Goal: Obtain resource: Download file/media

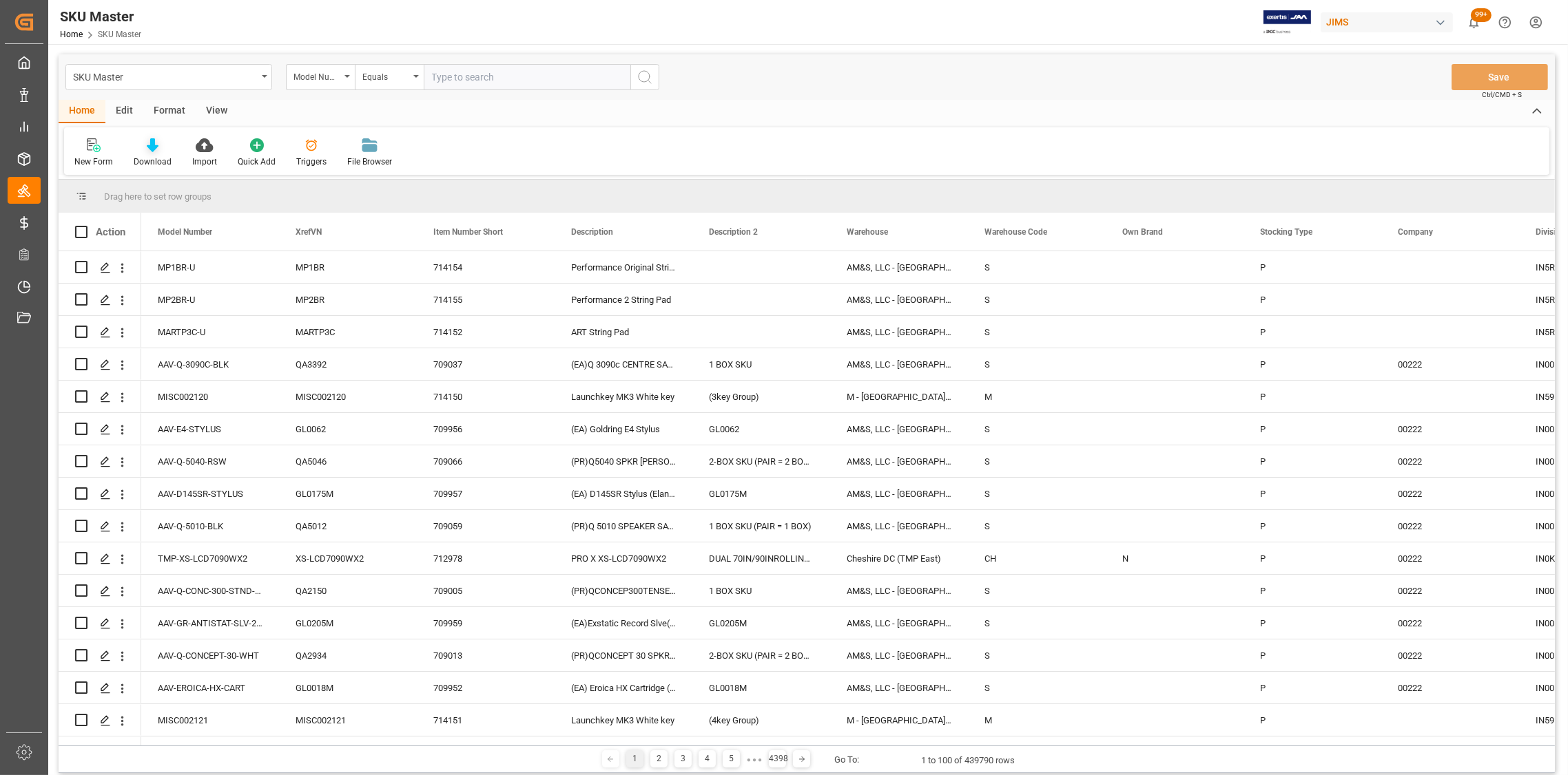
click at [149, 151] on icon at bounding box center [153, 145] width 12 height 14
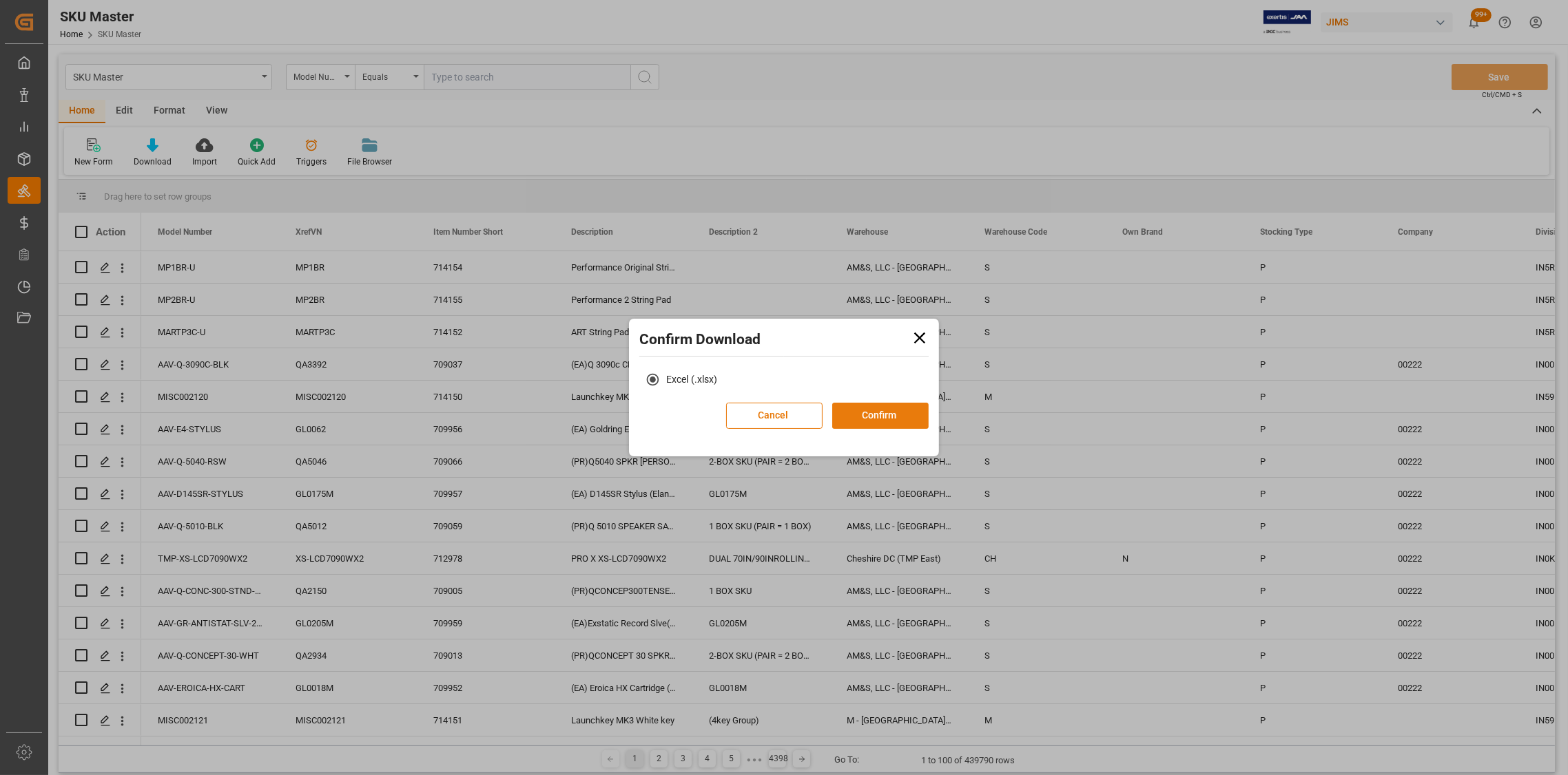
click at [895, 412] on button "Confirm" at bounding box center [880, 415] width 97 height 26
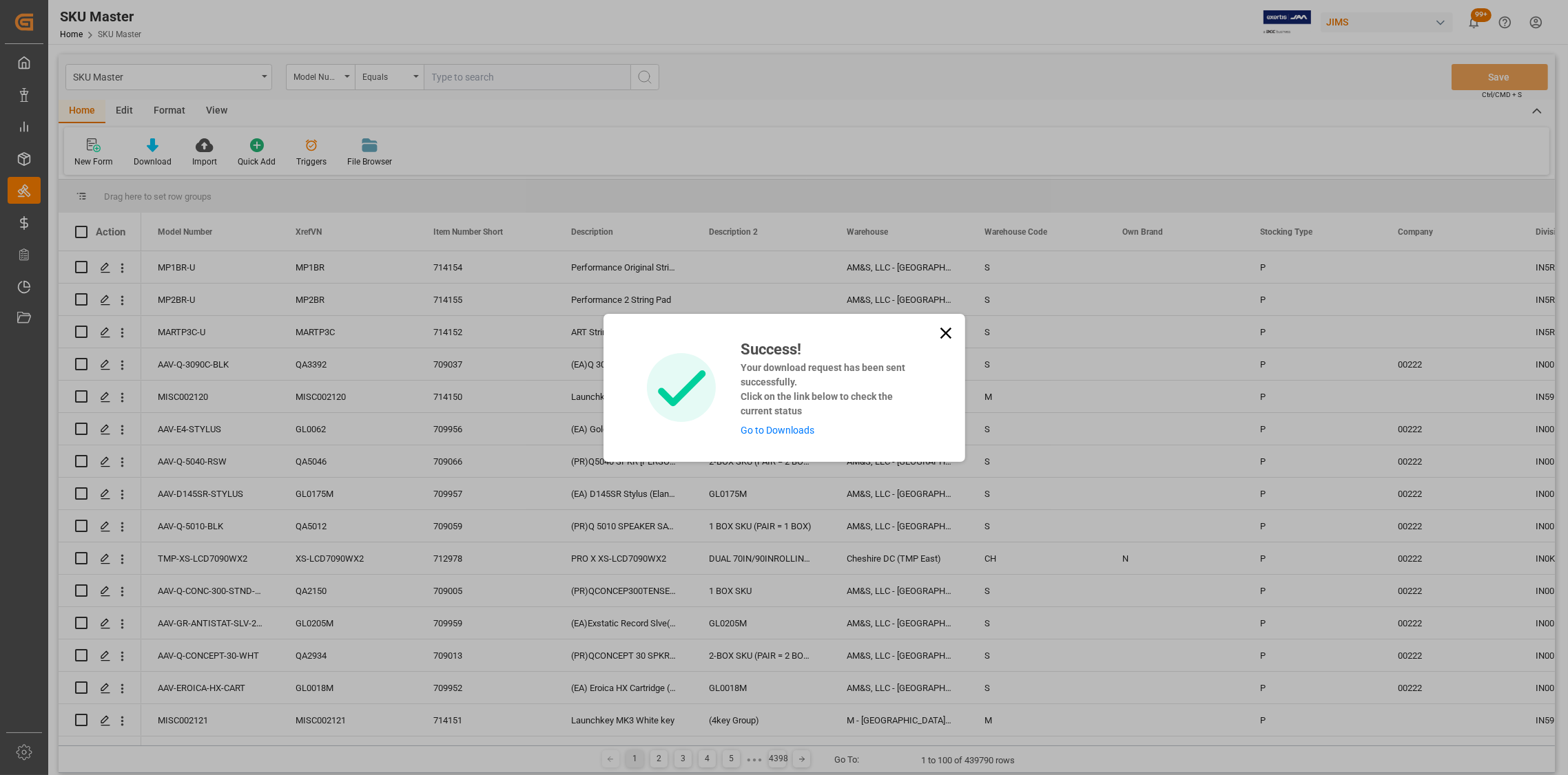
click at [943, 332] on icon at bounding box center [945, 332] width 11 height 11
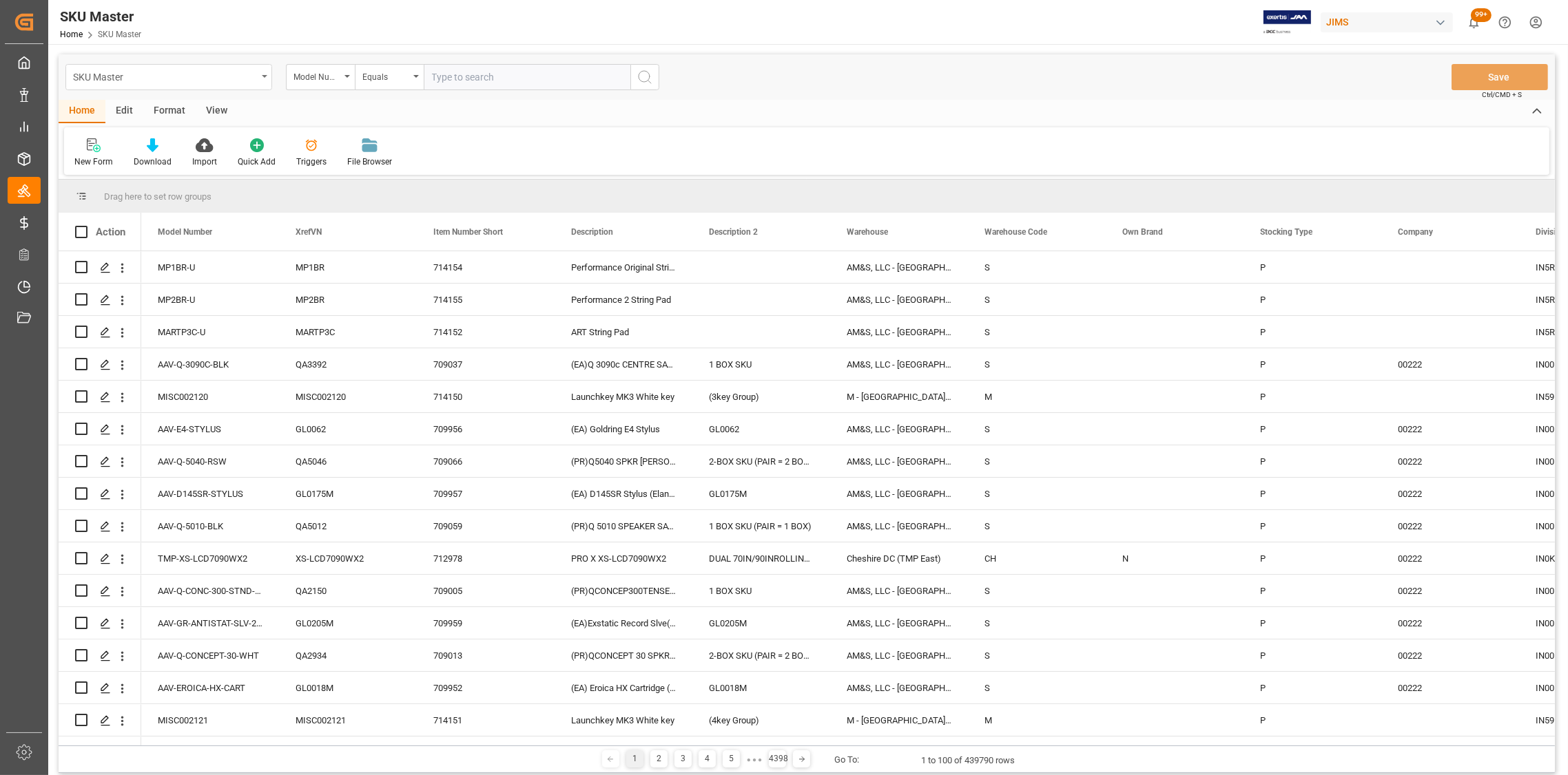
click at [259, 81] on div "SKU Master" at bounding box center [168, 76] width 207 height 26
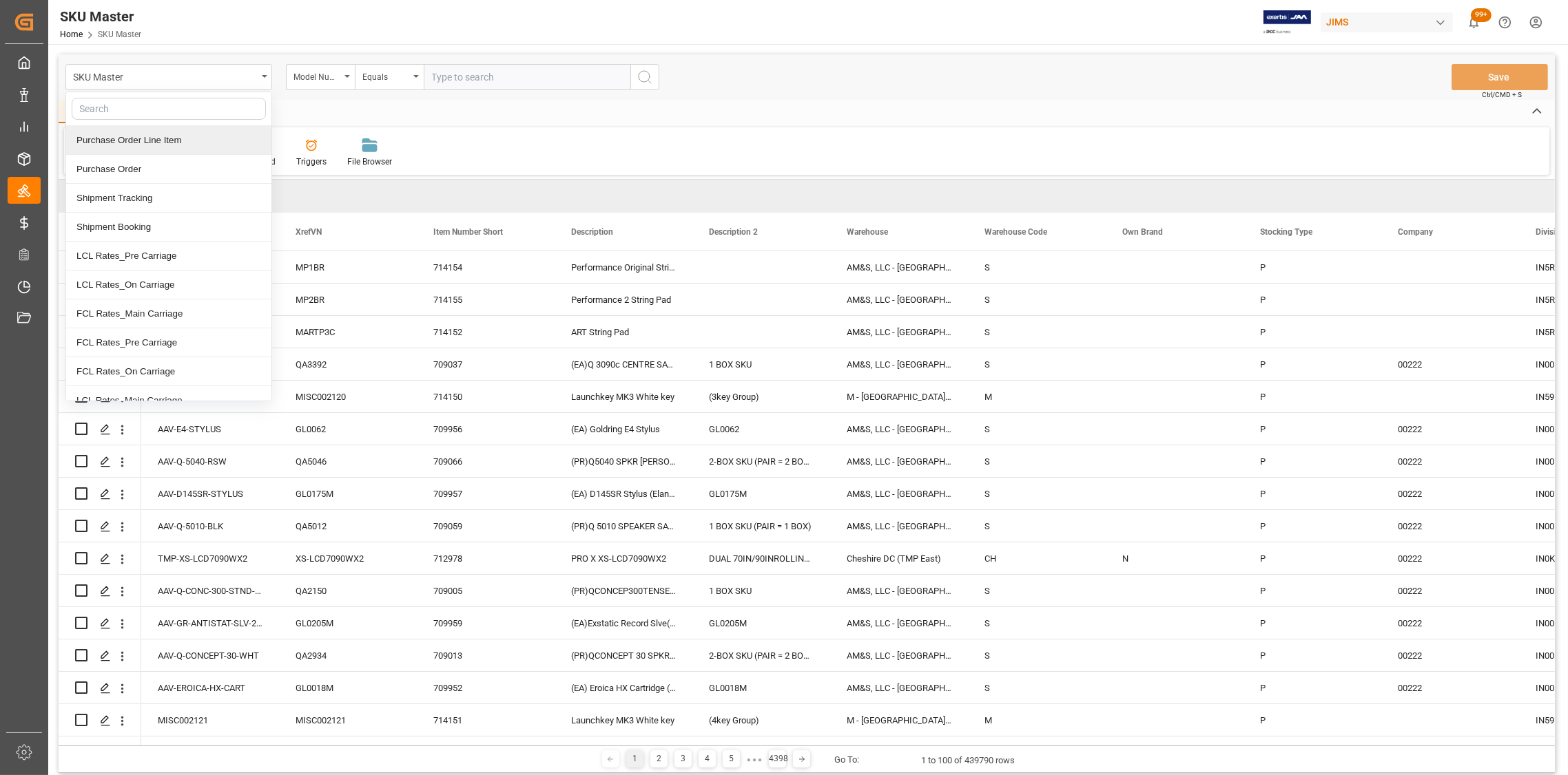
click at [134, 145] on div "Purchase Order Line Item" at bounding box center [168, 140] width 205 height 29
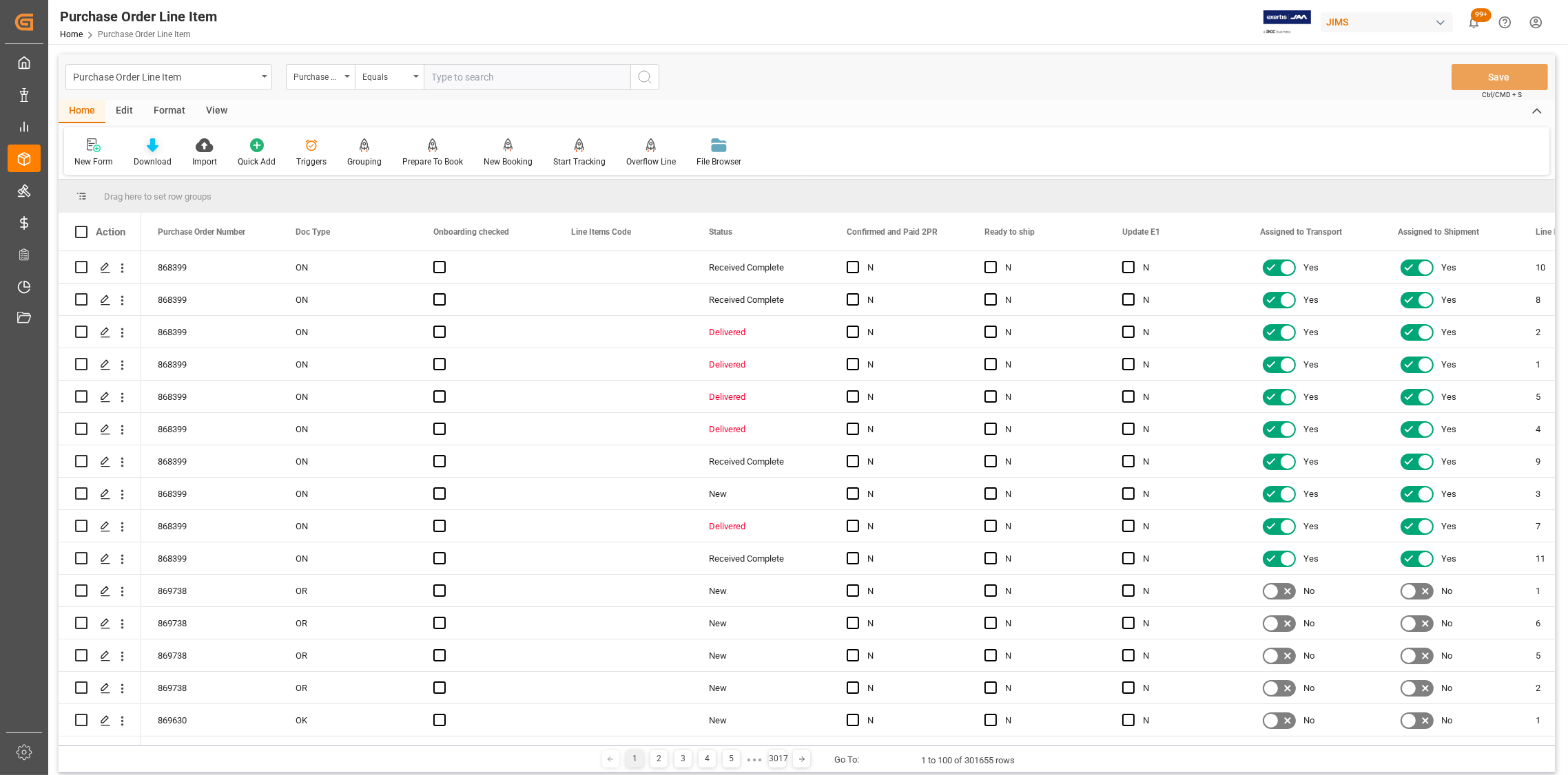
click at [156, 151] on icon at bounding box center [153, 145] width 12 height 14
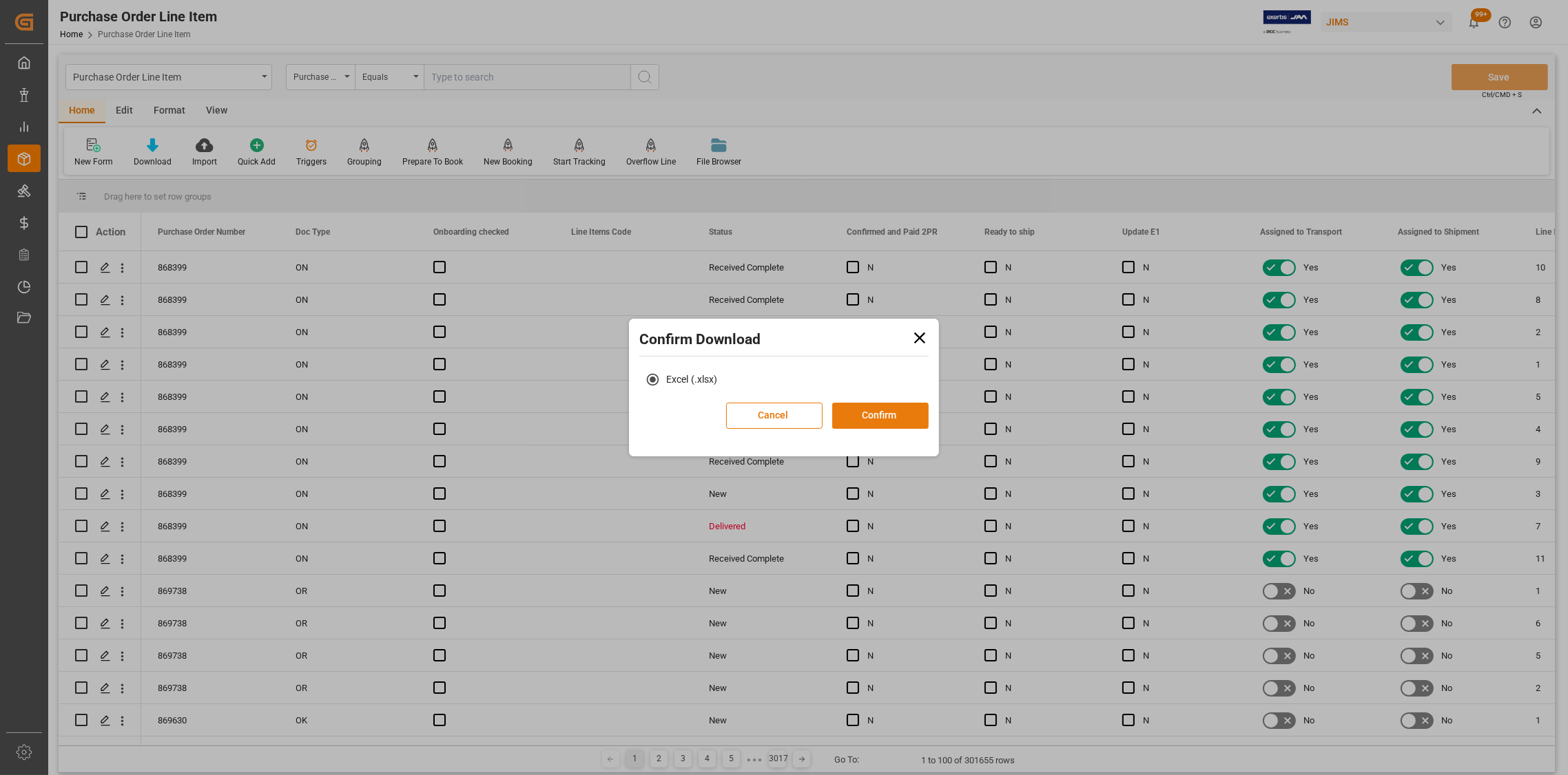
click at [843, 412] on button "Confirm" at bounding box center [880, 415] width 97 height 26
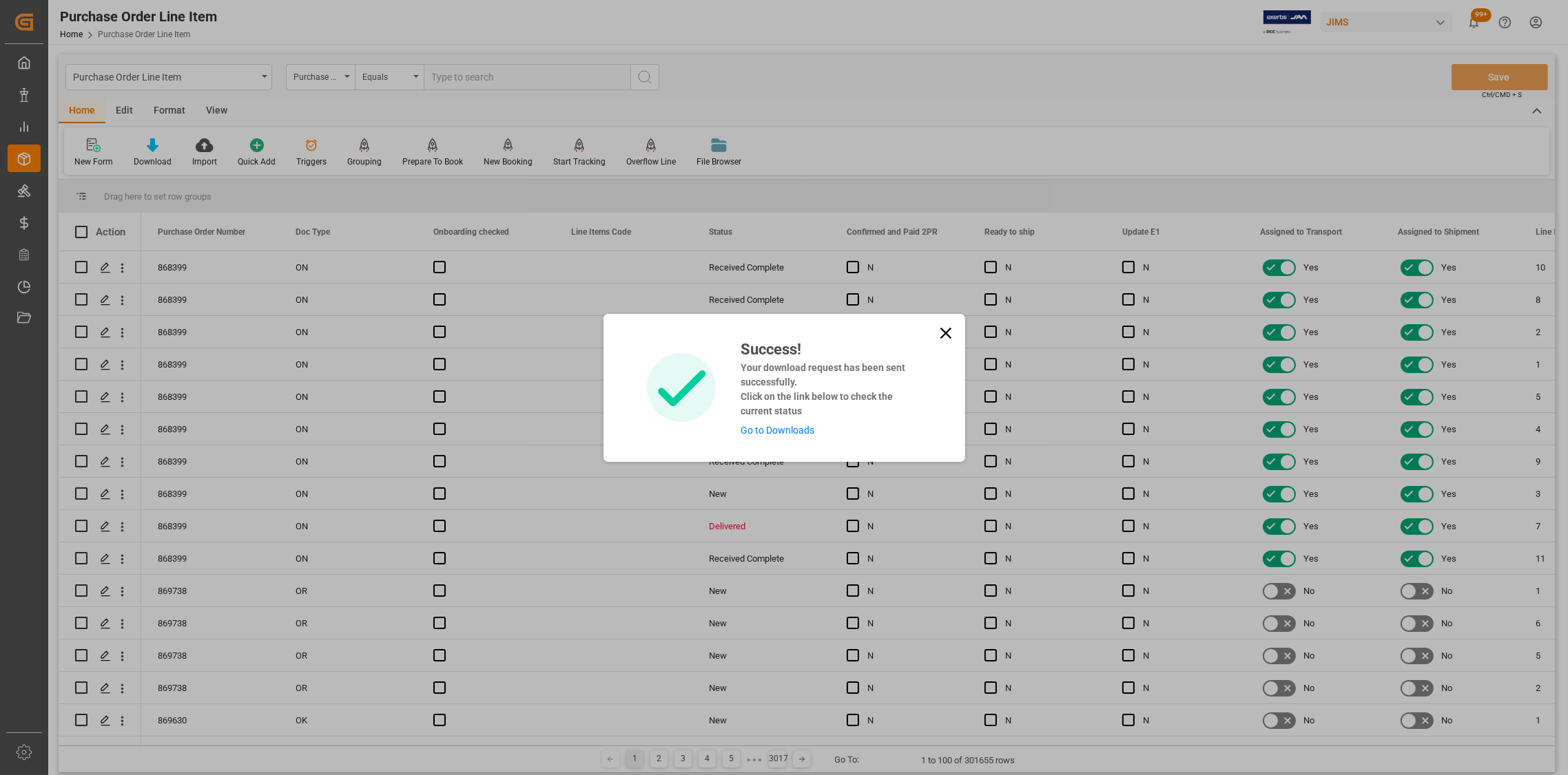
click at [944, 325] on icon at bounding box center [945, 333] width 20 height 20
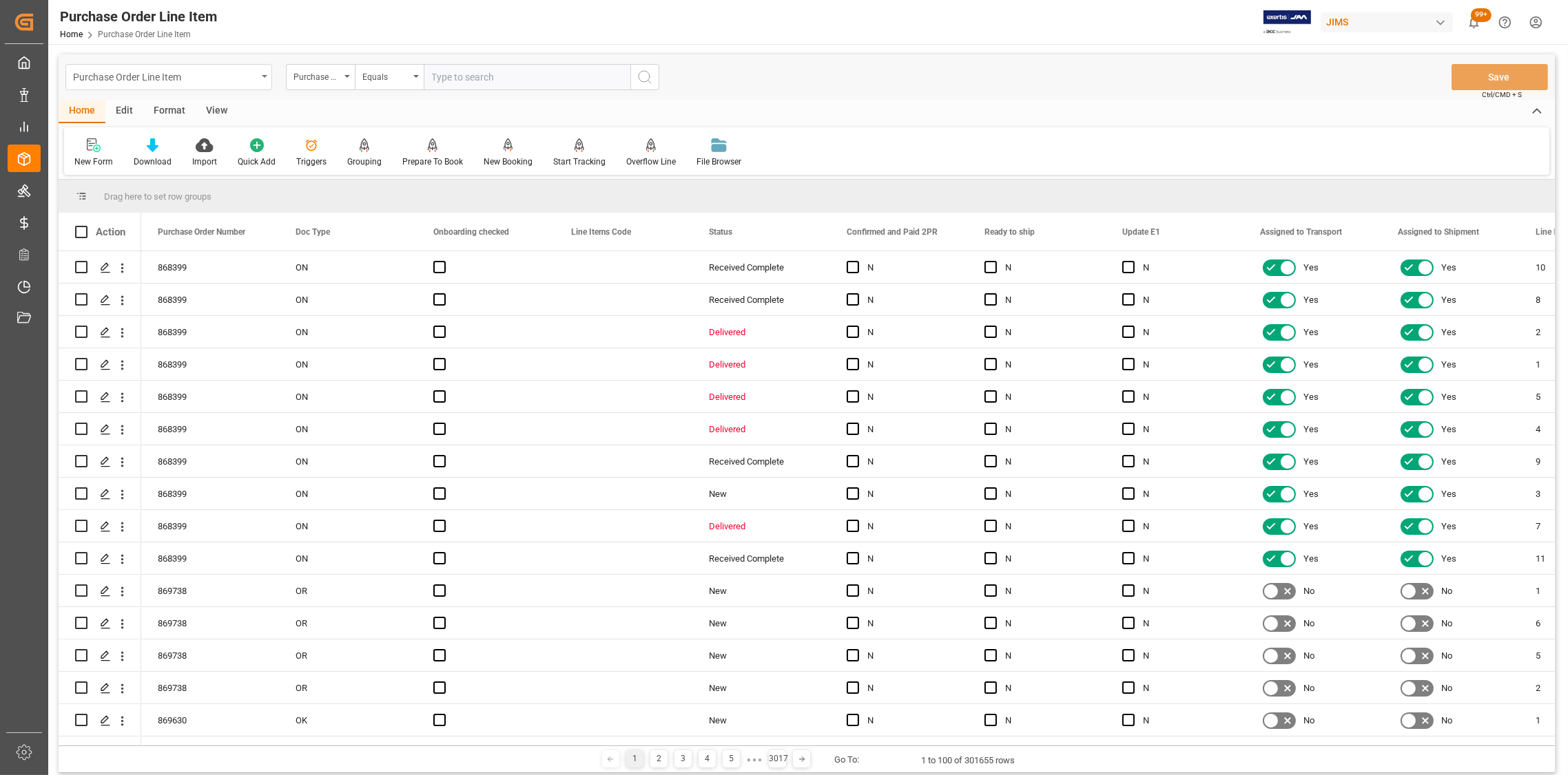
click at [259, 79] on div "Purchase Order Line Item" at bounding box center [168, 76] width 207 height 26
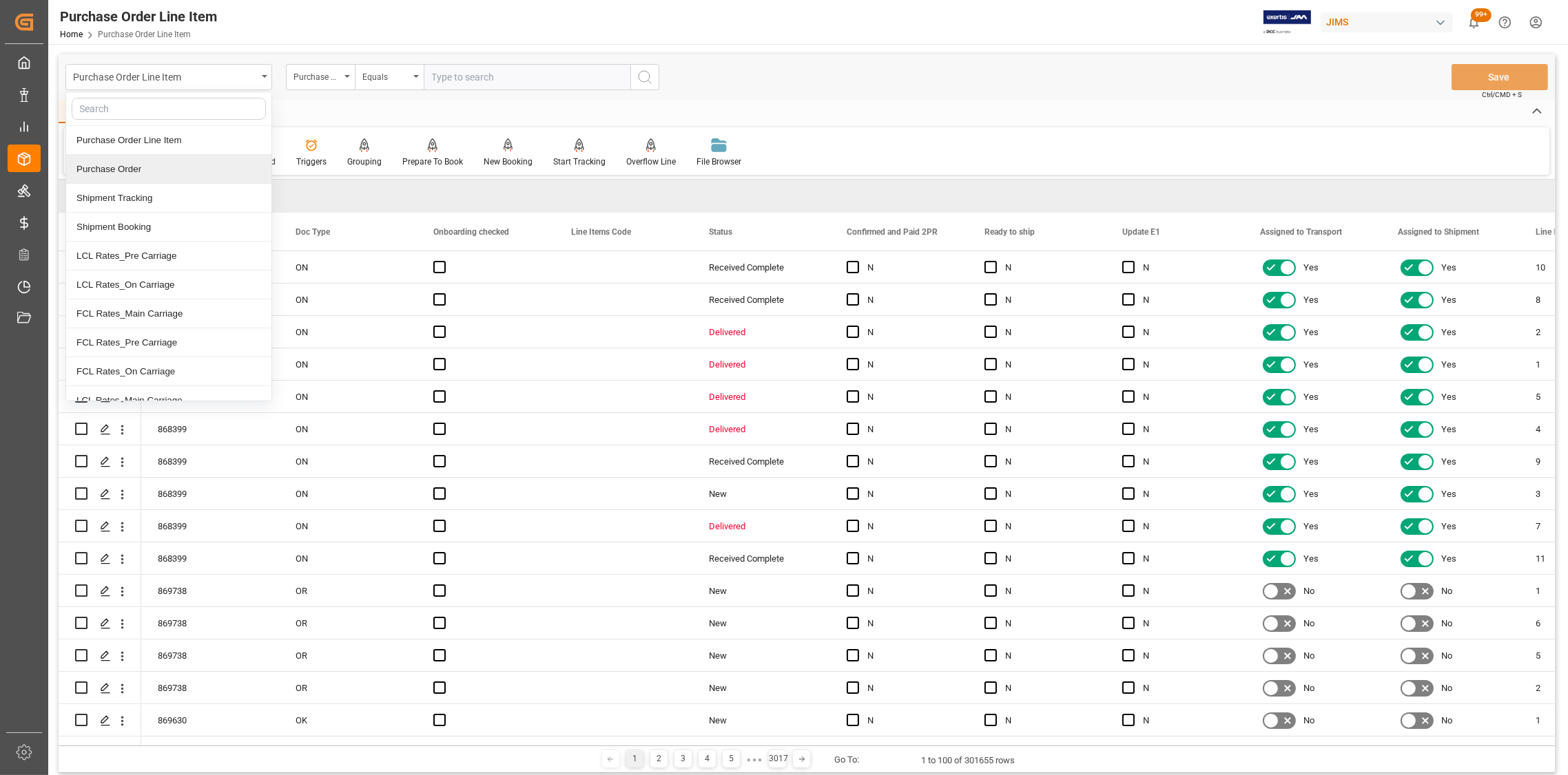
click at [114, 174] on div "Purchase Order" at bounding box center [168, 169] width 205 height 29
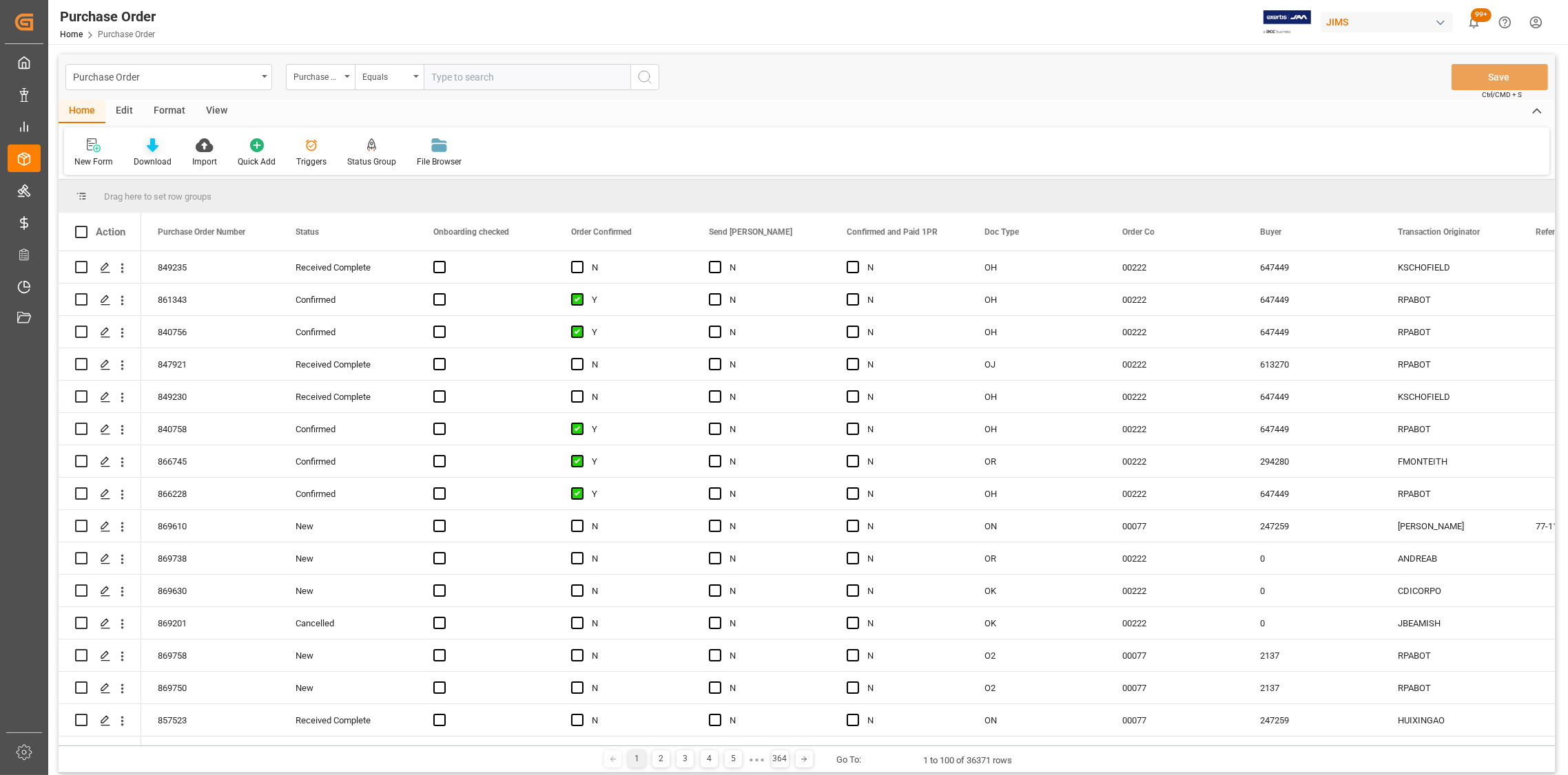
click at [149, 152] on div "Download" at bounding box center [153, 152] width 58 height 31
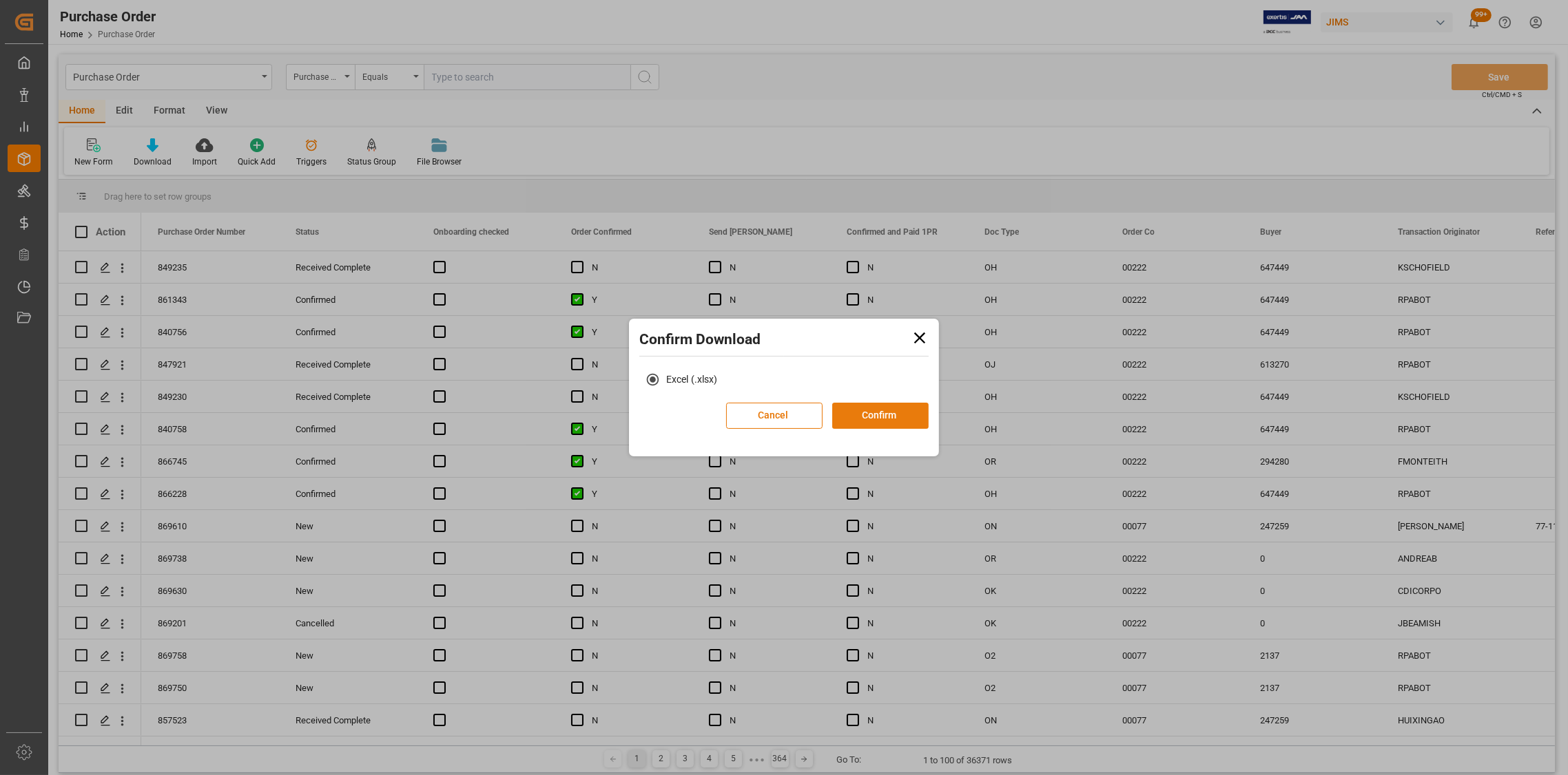
click at [859, 421] on button "Confirm" at bounding box center [880, 415] width 97 height 26
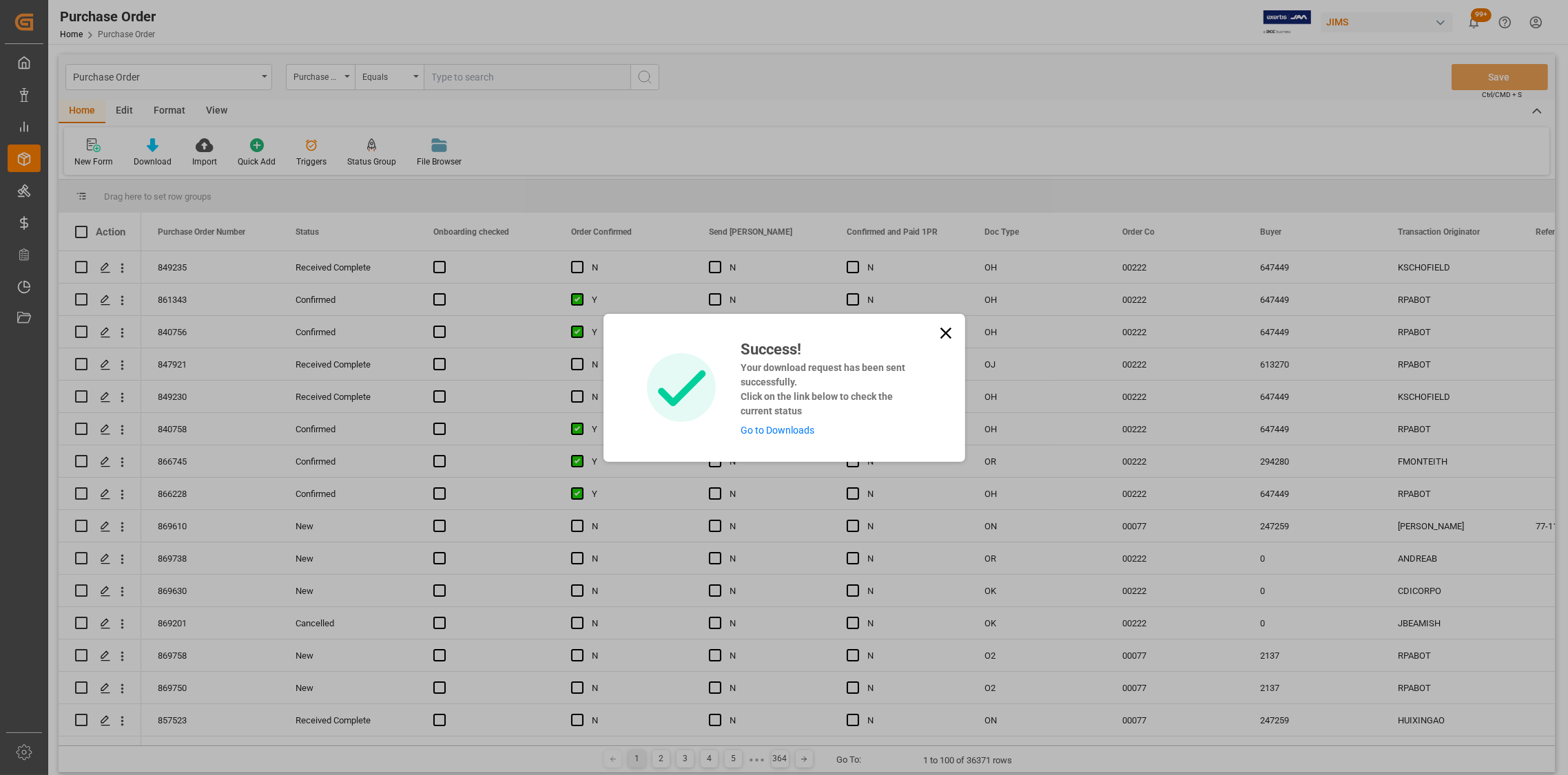
click at [939, 336] on icon at bounding box center [945, 333] width 20 height 20
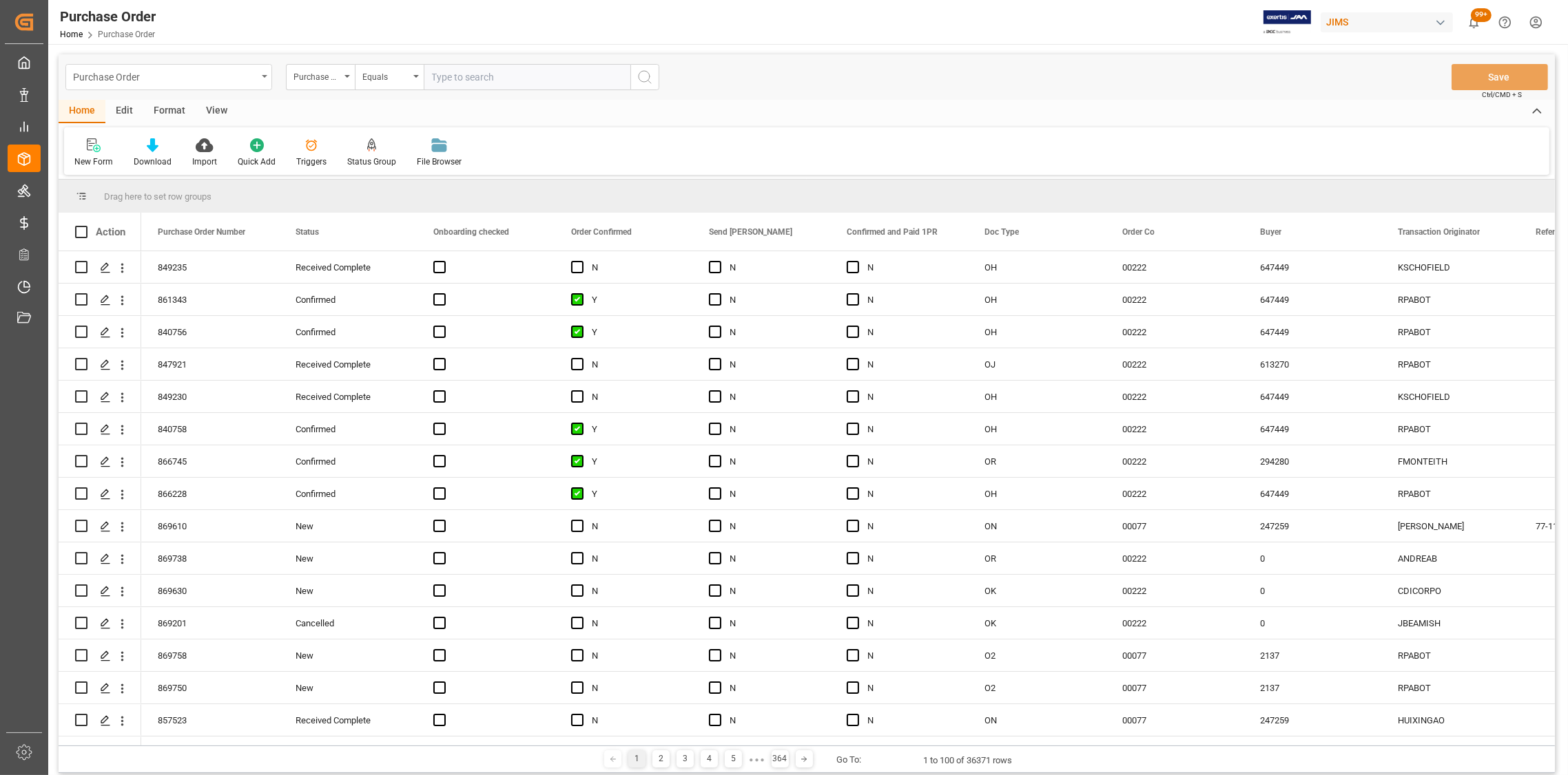
click at [265, 79] on div "Purchase Order" at bounding box center [168, 76] width 207 height 26
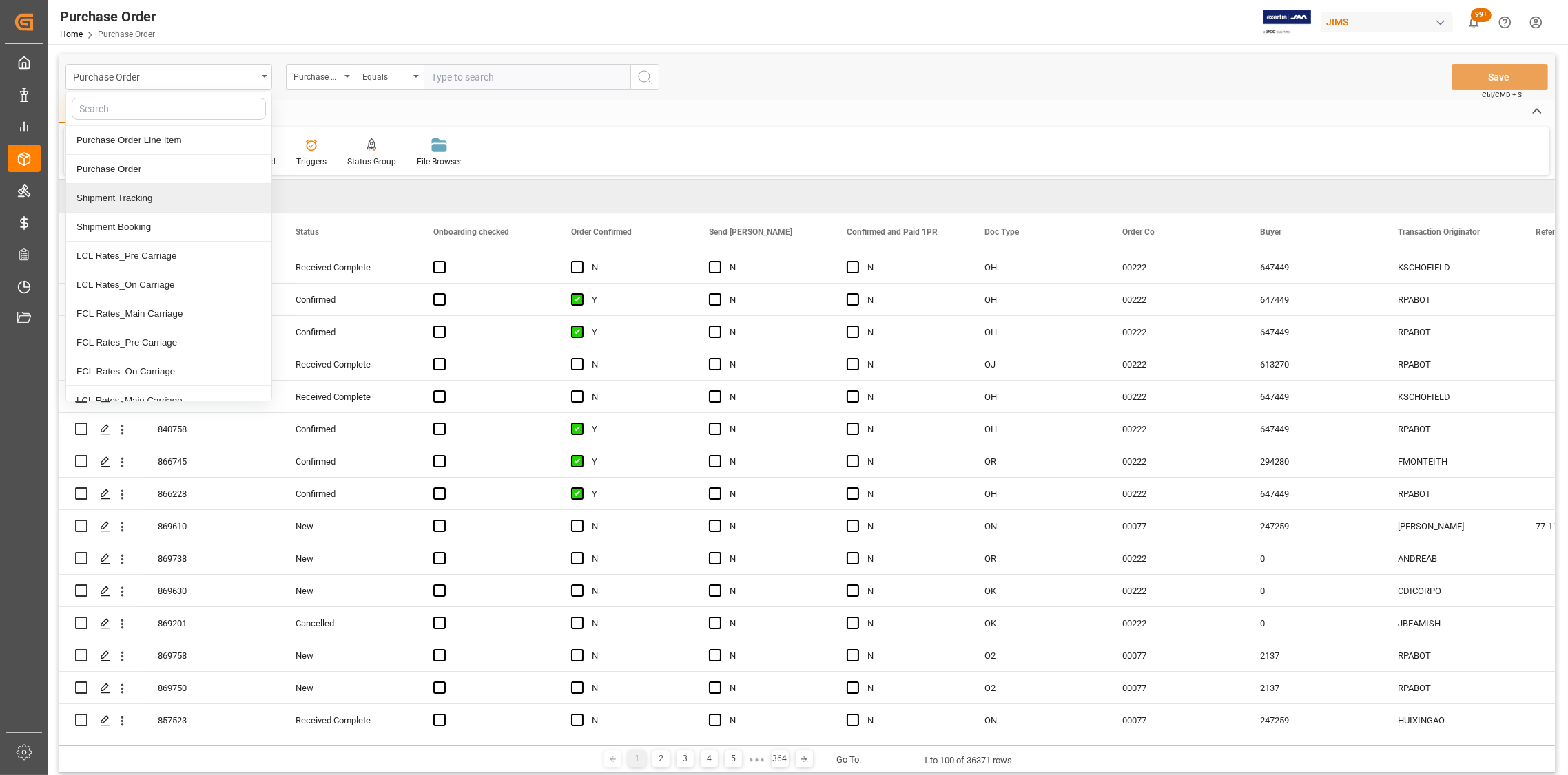
click at [131, 205] on div "Shipment Tracking" at bounding box center [168, 198] width 205 height 29
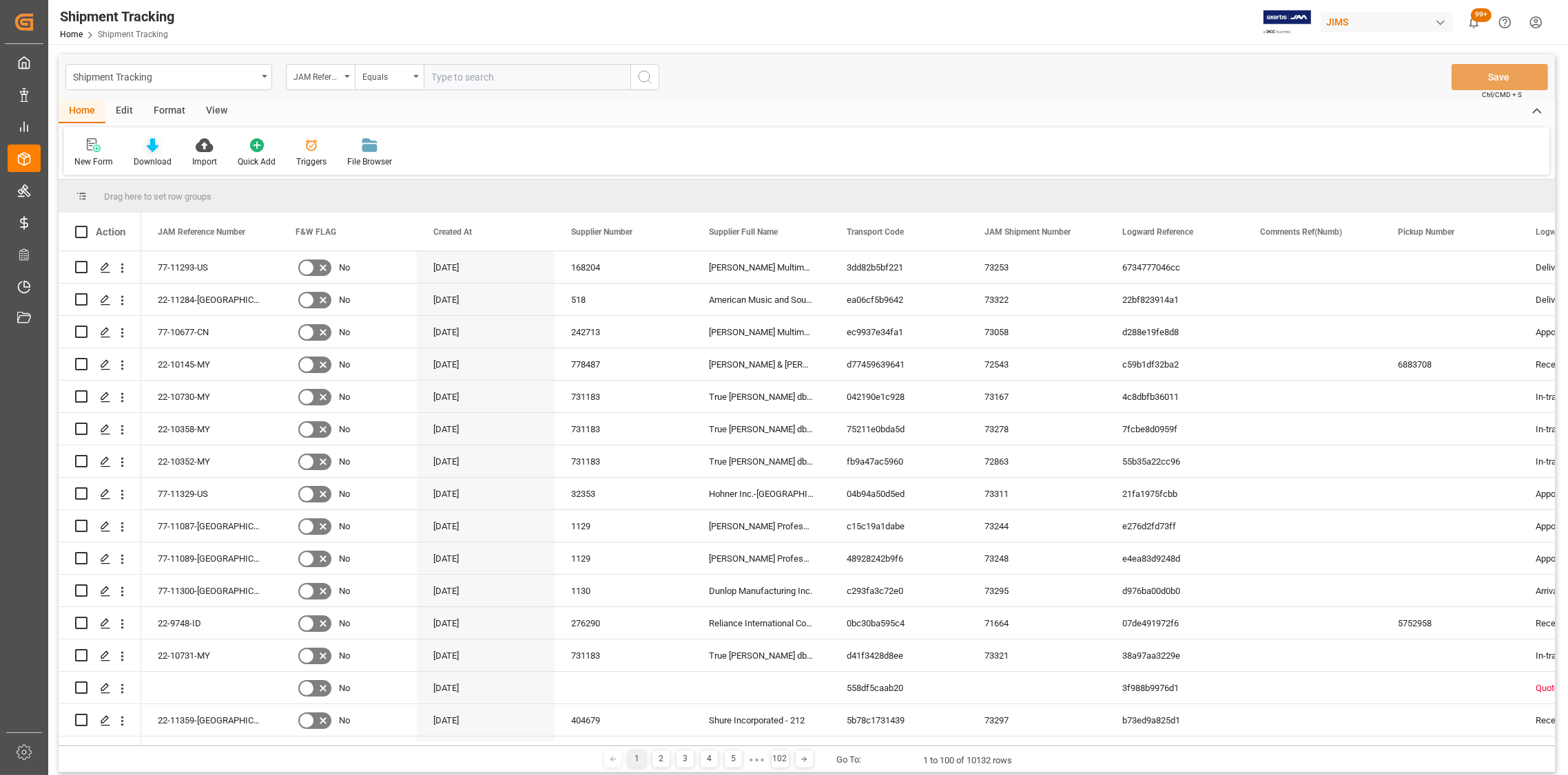
click at [151, 153] on div "Download" at bounding box center [153, 152] width 58 height 31
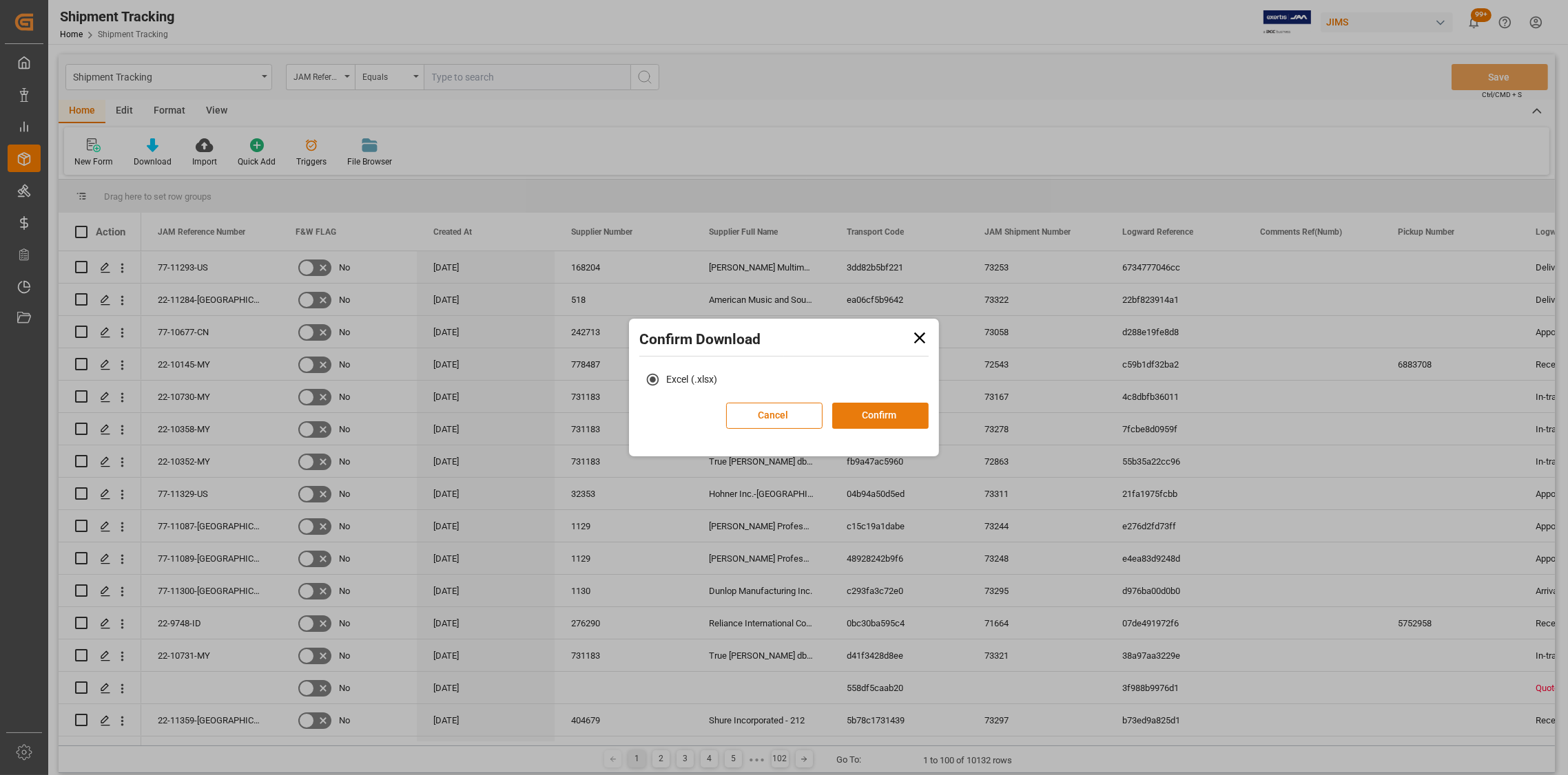
click at [852, 423] on button "Confirm" at bounding box center [880, 415] width 97 height 26
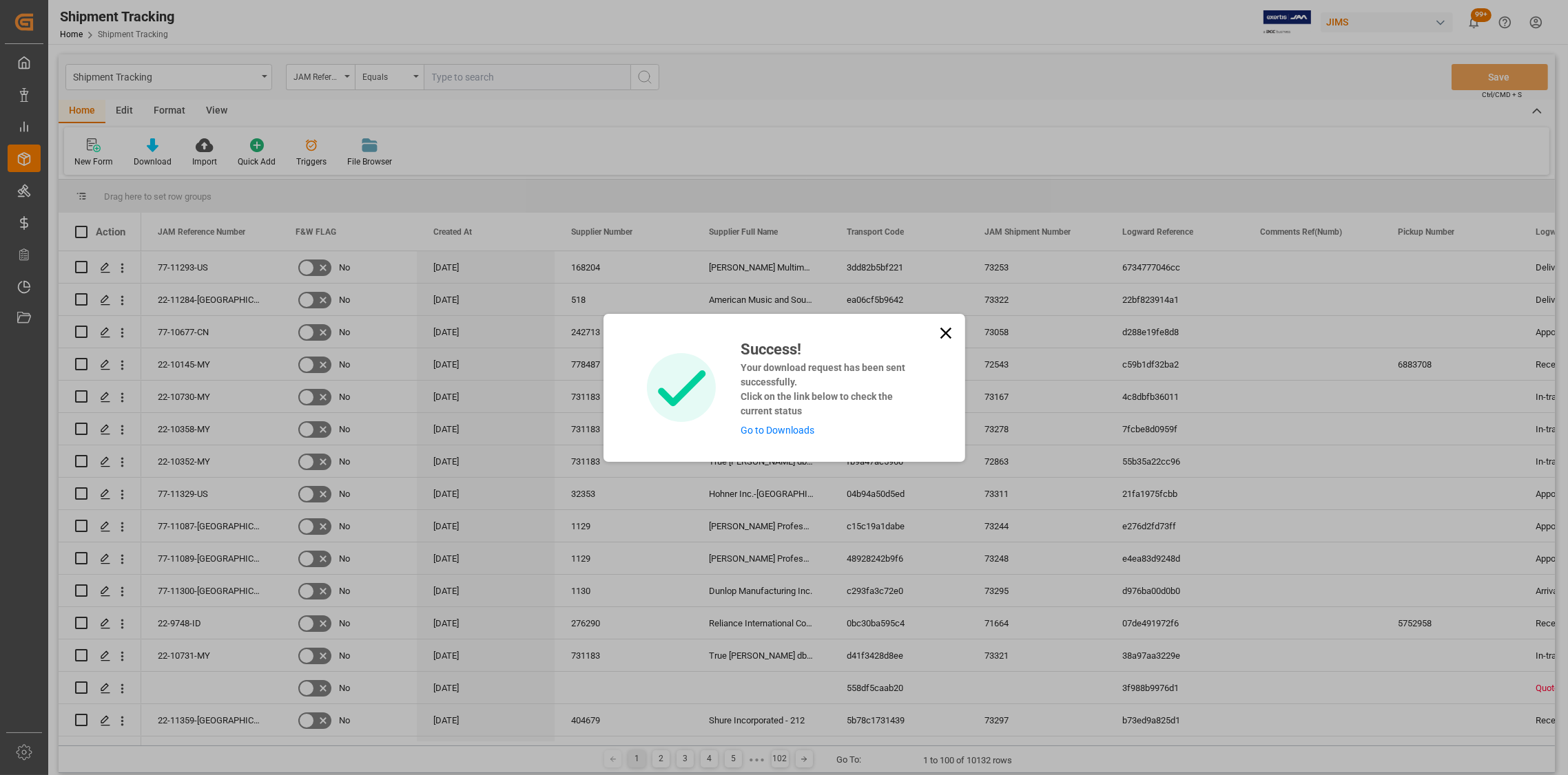
click at [941, 331] on icon at bounding box center [945, 332] width 11 height 11
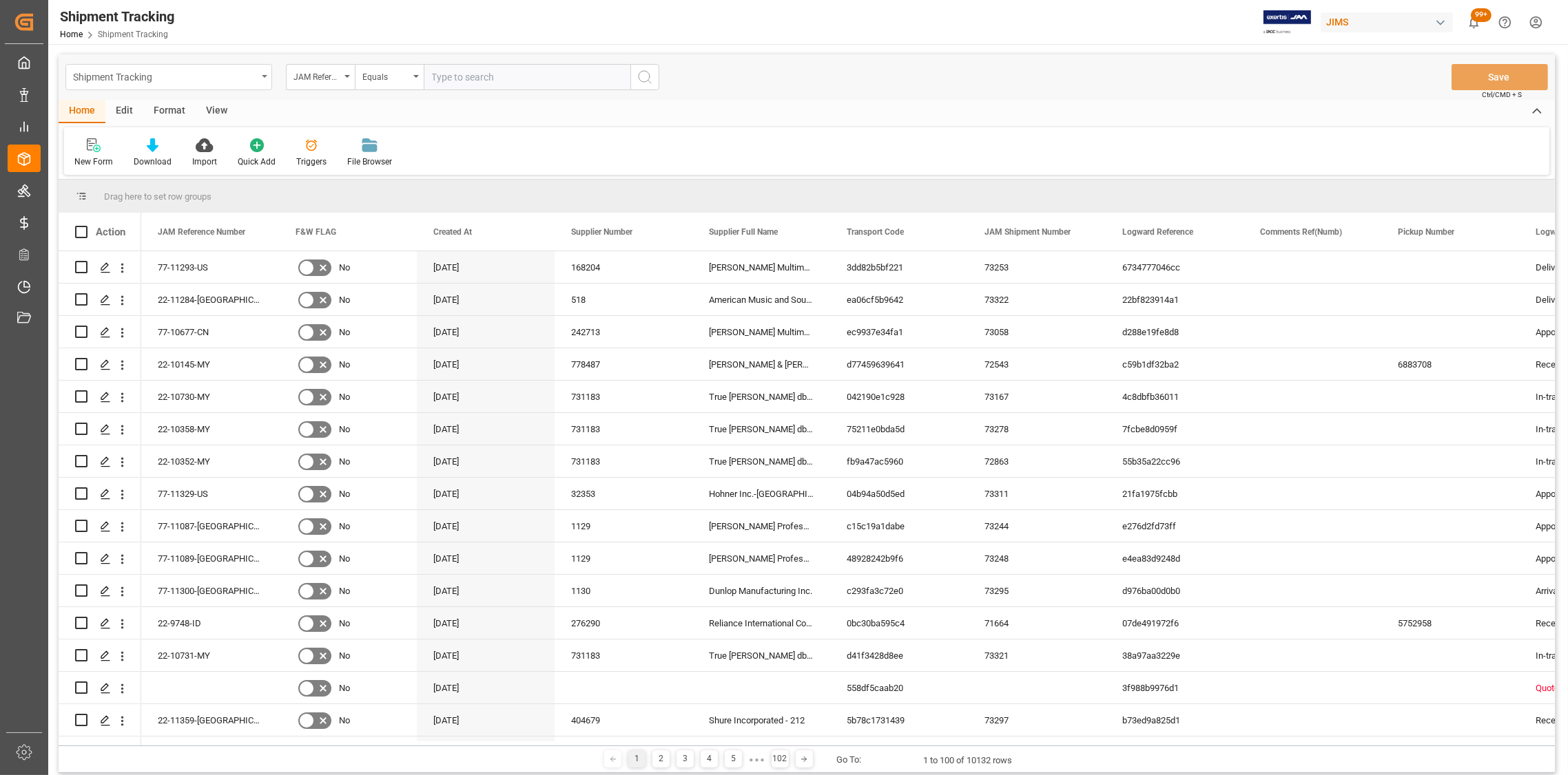
click at [262, 79] on div "Shipment Tracking" at bounding box center [168, 76] width 207 height 26
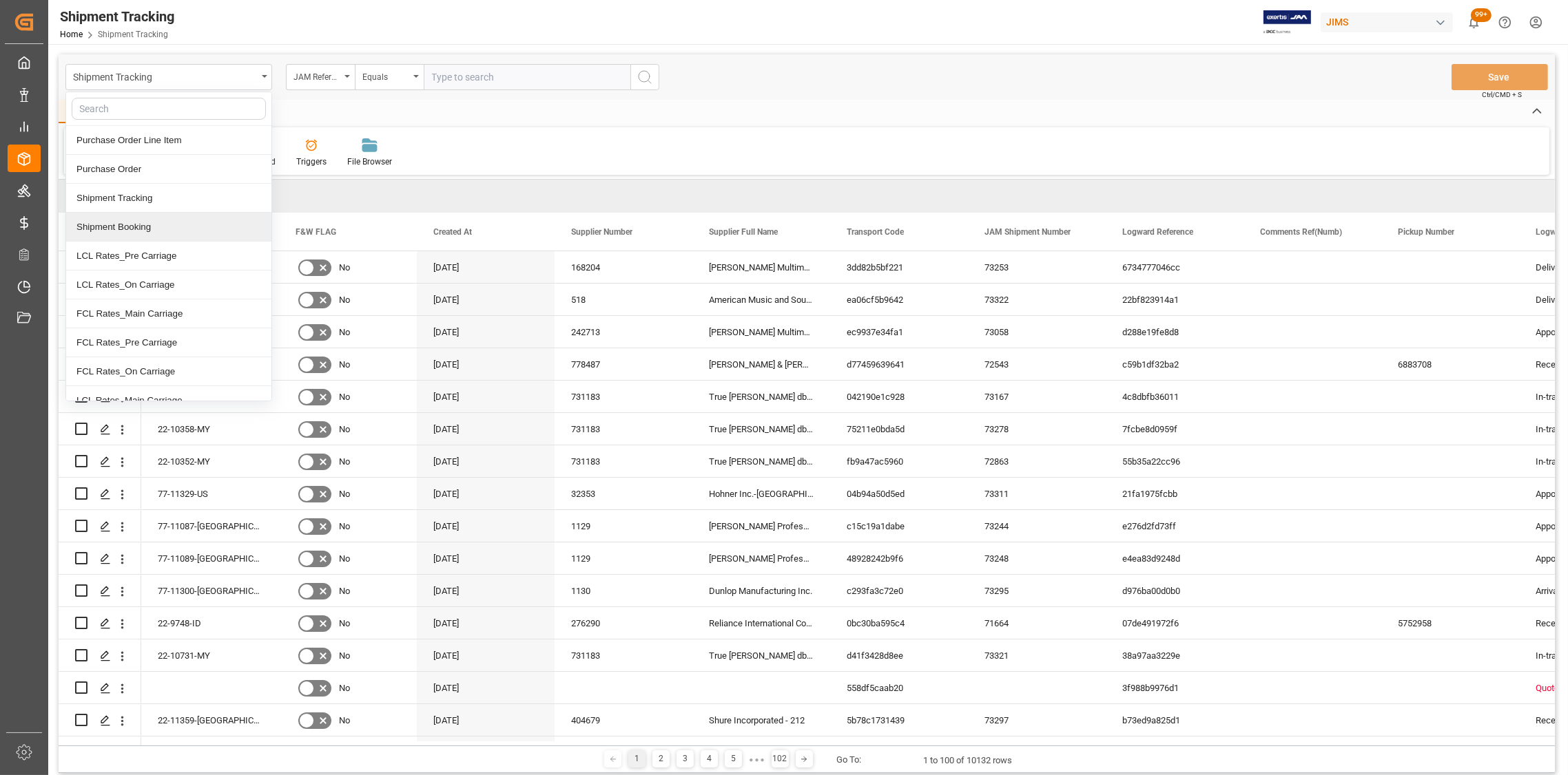
click at [123, 228] on div "Shipment Booking" at bounding box center [168, 227] width 205 height 29
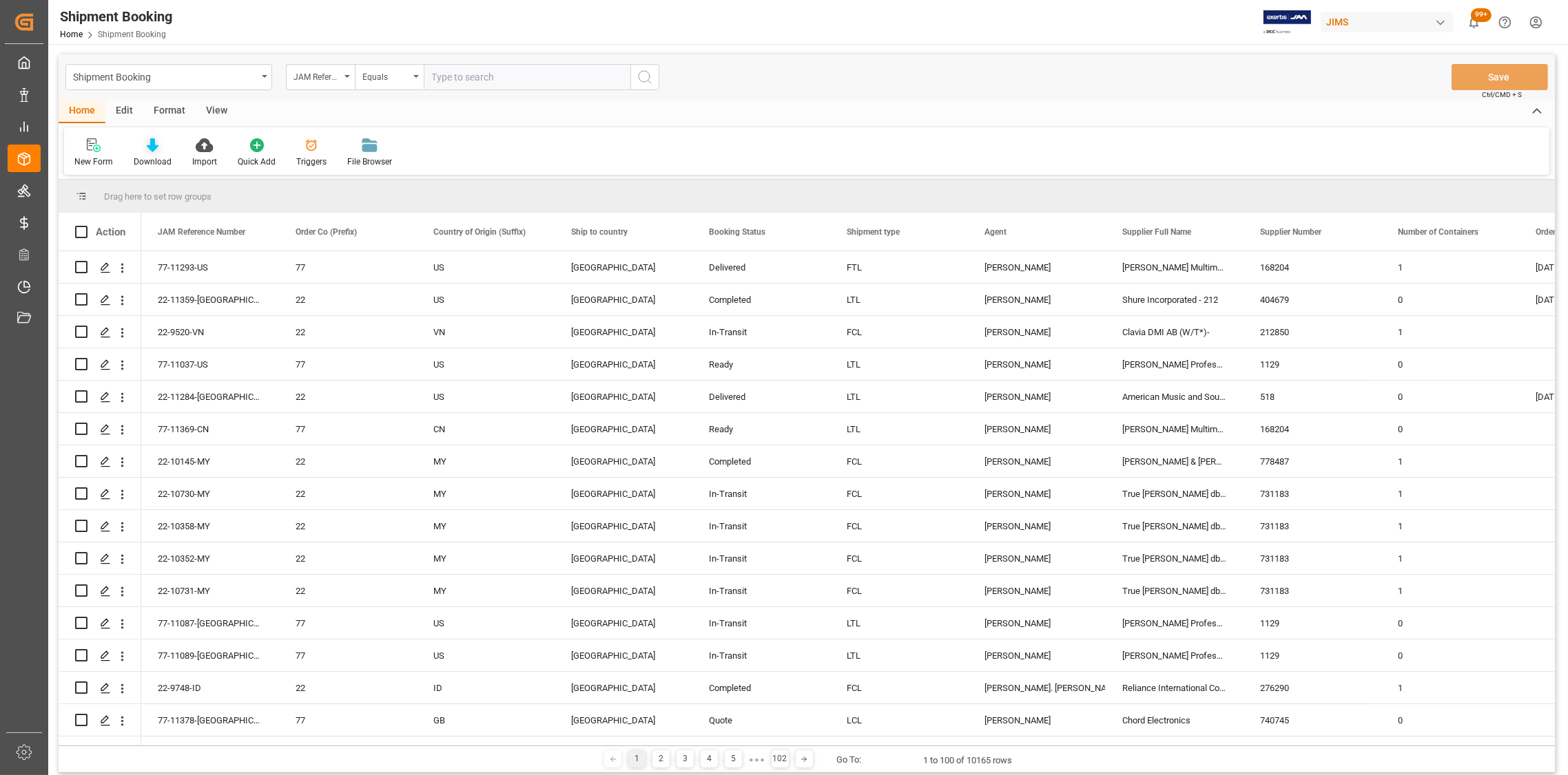
click at [147, 145] on icon at bounding box center [153, 145] width 12 height 14
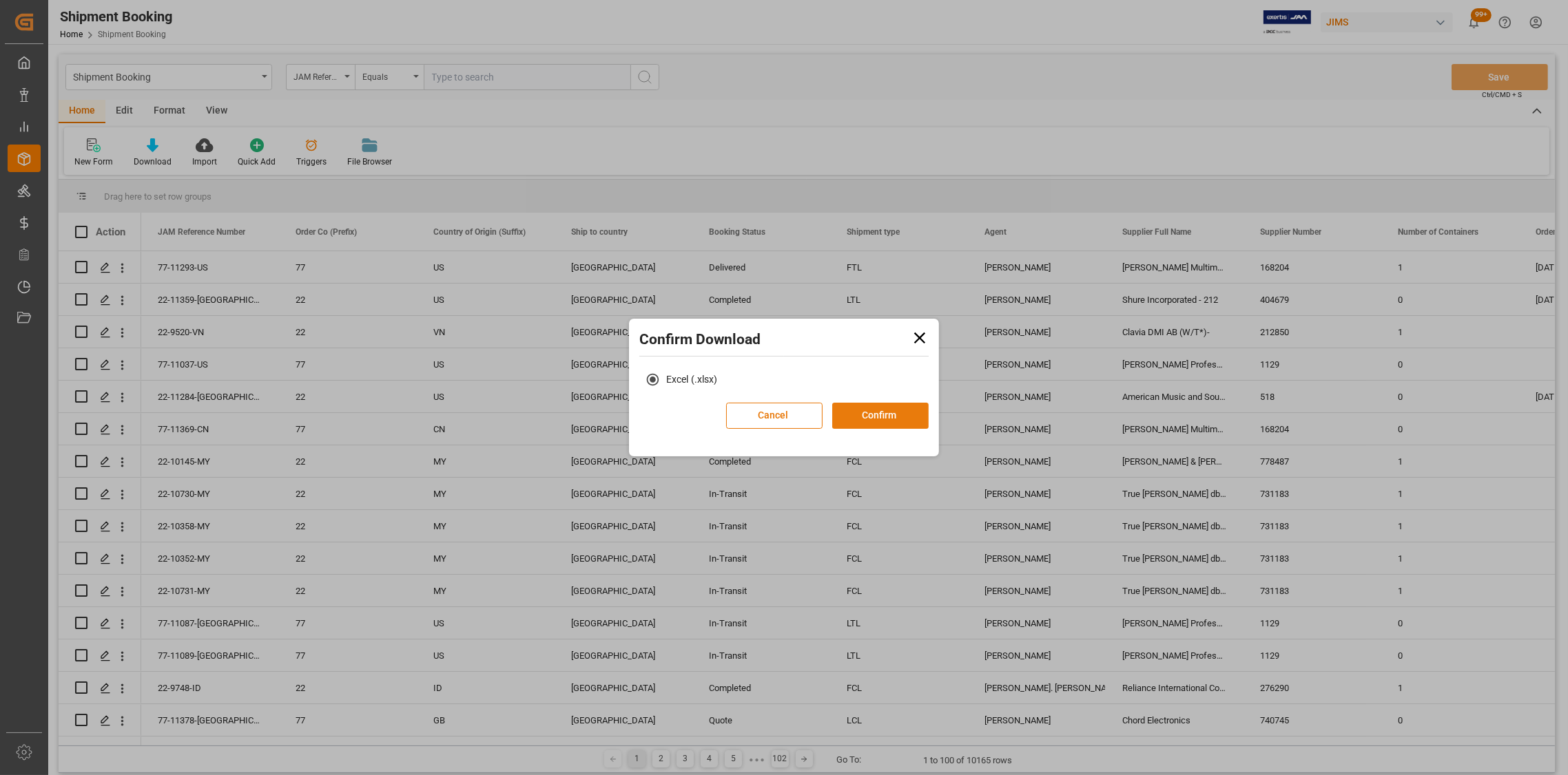
click at [860, 414] on button "Confirm" at bounding box center [880, 415] width 97 height 26
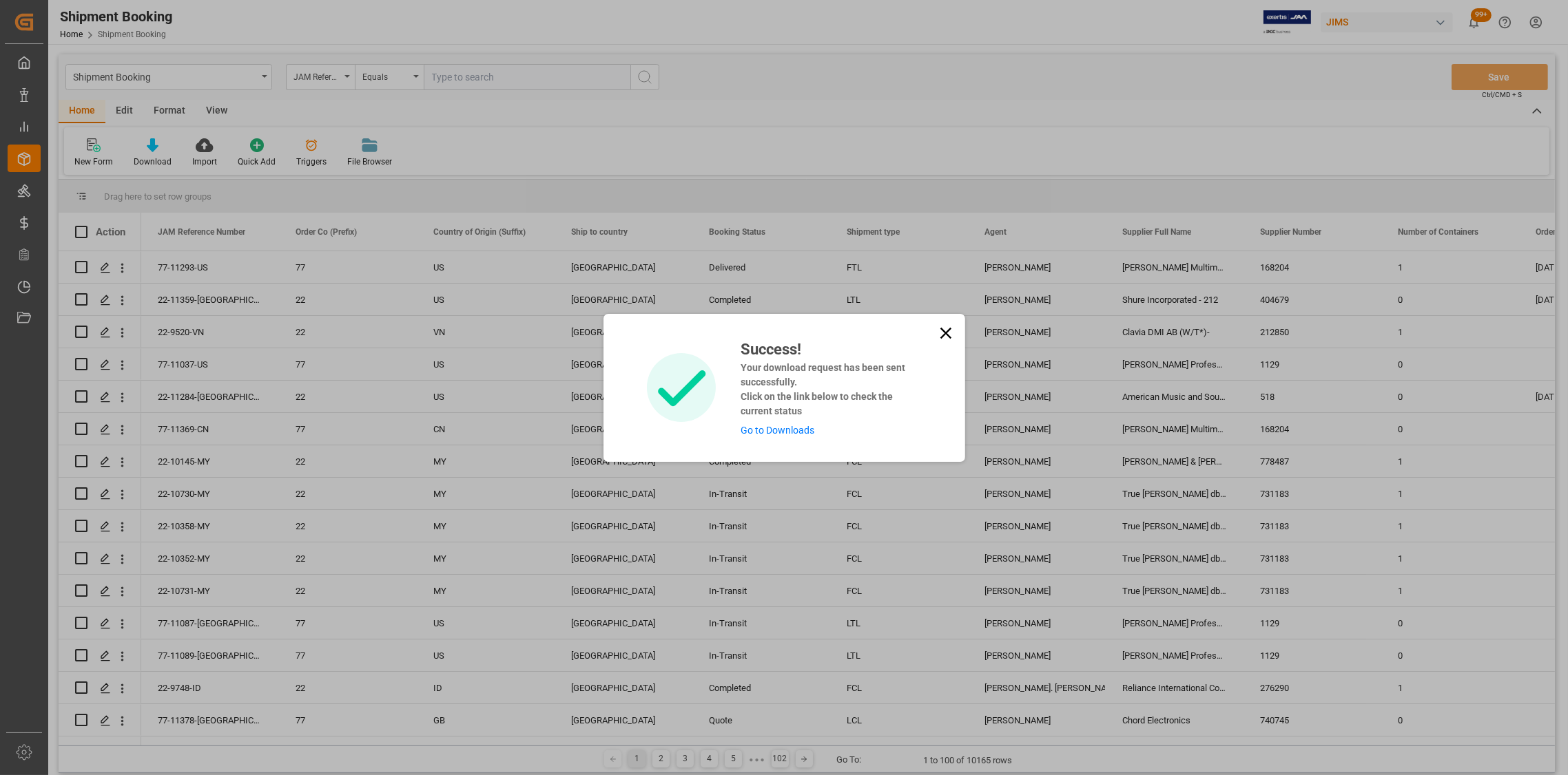
click at [764, 435] on link "Go to Downloads" at bounding box center [778, 430] width 74 height 11
